Goal: Transaction & Acquisition: Download file/media

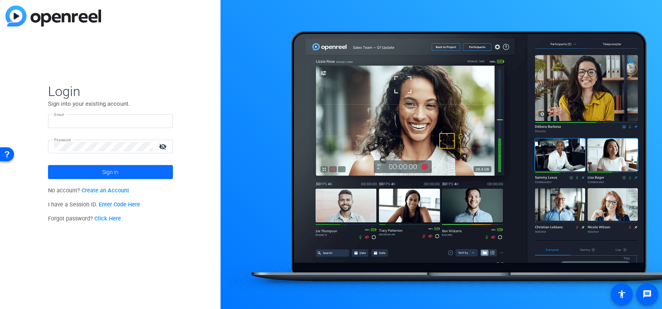
type input "[PERSON_NAME][EMAIL_ADDRESS][DOMAIN_NAME]"
click at [123, 172] on span at bounding box center [110, 172] width 125 height 19
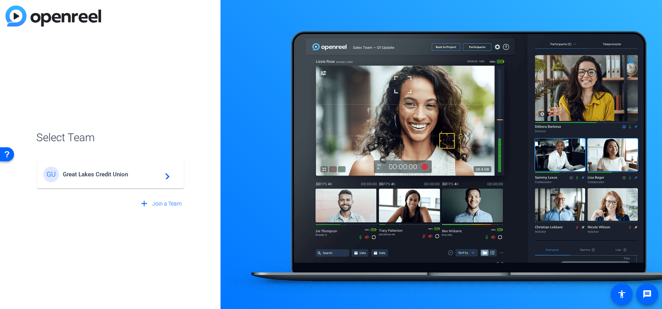
click at [123, 172] on span "Great Lakes Credit Union" at bounding box center [112, 174] width 98 height 7
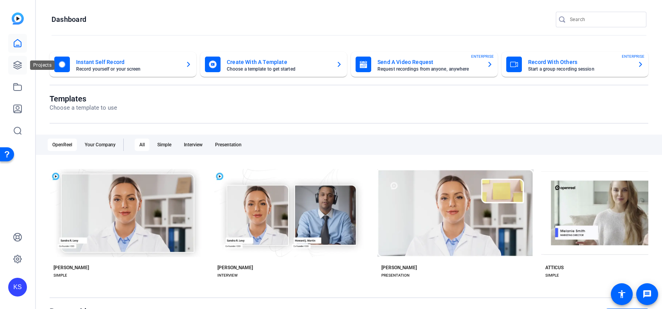
click at [16, 61] on icon at bounding box center [17, 64] width 9 height 9
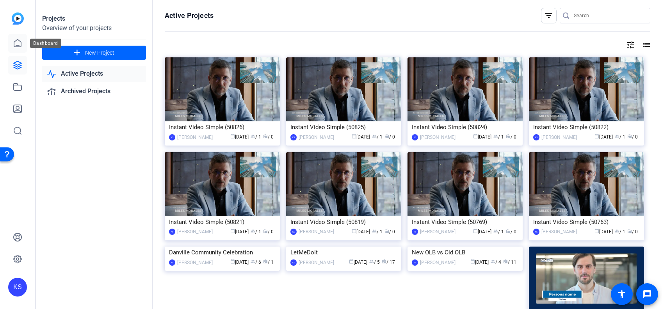
click at [13, 41] on icon at bounding box center [17, 43] width 9 height 9
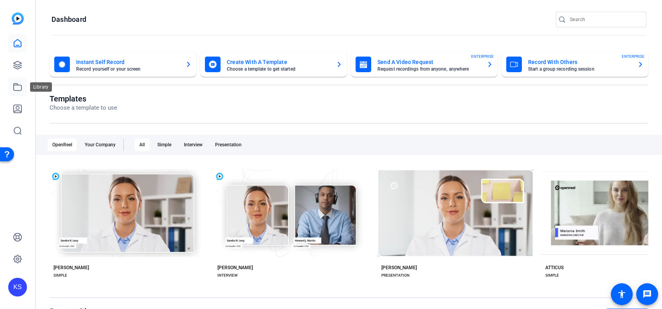
click at [15, 87] on icon at bounding box center [17, 86] width 9 height 9
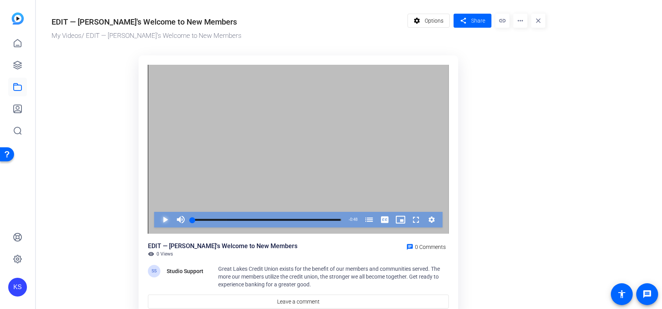
click at [157, 219] on span "Video Player" at bounding box center [157, 220] width 0 height 16
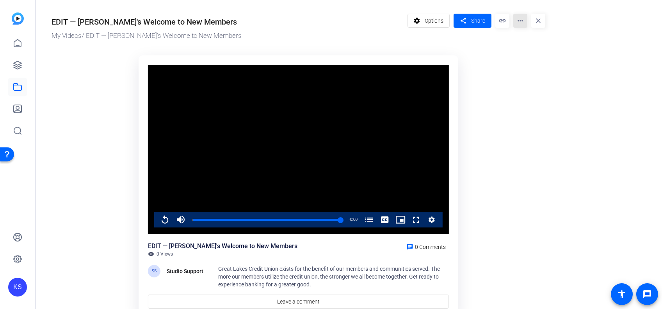
click at [523, 21] on mat-icon "more_horiz" at bounding box center [520, 21] width 14 height 14
click at [503, 128] on div at bounding box center [331, 154] width 662 height 309
click at [519, 20] on mat-icon "more_horiz" at bounding box center [520, 21] width 14 height 14
click at [521, 53] on span "Download" at bounding box center [534, 54] width 31 height 9
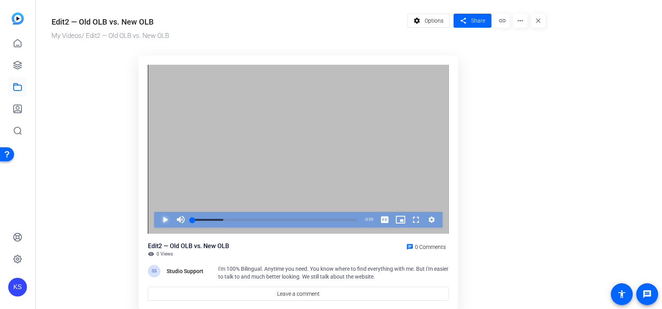
click at [157, 215] on span "Video Player" at bounding box center [157, 220] width 0 height 16
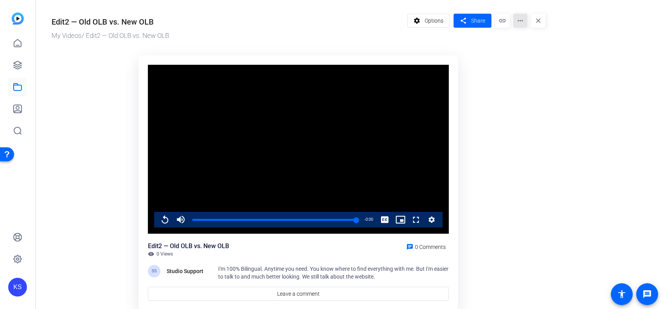
click at [519, 21] on mat-icon "more_horiz" at bounding box center [520, 21] width 14 height 14
click at [529, 54] on span "Download" at bounding box center [534, 54] width 31 height 9
